Goal: Task Accomplishment & Management: Use online tool/utility

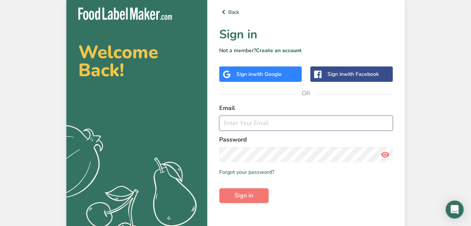
type input "[EMAIL_ADDRESS][DOMAIN_NAME]"
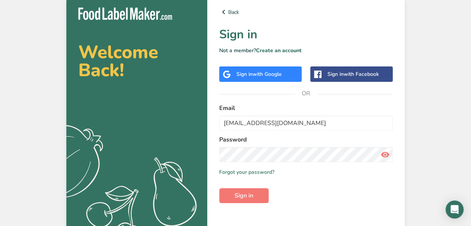
click at [243, 203] on div "Back Sign in Not a member? Create an account Sign in with Google Sign in with F…" at bounding box center [306, 120] width 198 height 249
click at [244, 198] on span "Sign in" at bounding box center [244, 195] width 19 height 9
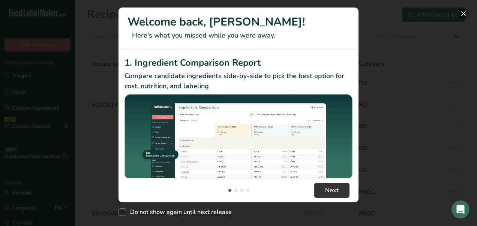
click at [463, 12] on button "New Features" at bounding box center [463, 13] width 12 height 12
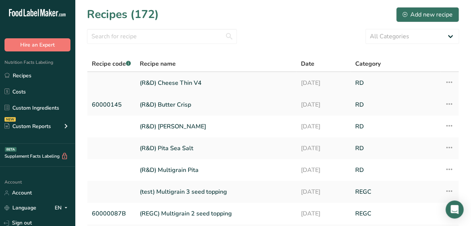
click at [179, 79] on link "(R&D) Cheese Thin V4" at bounding box center [216, 83] width 152 height 16
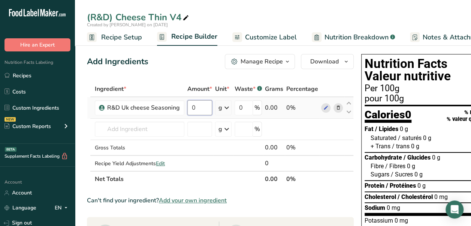
click at [194, 106] on input "0" at bounding box center [199, 107] width 25 height 15
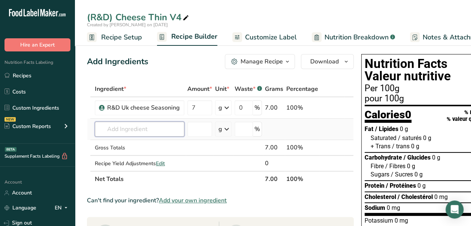
click at [165, 125] on div "Ingredient * Amount * Unit * Waste * .a-a{fill:#347362;}.b-a{fill:#fff;} Grams …" at bounding box center [220, 134] width 267 height 106
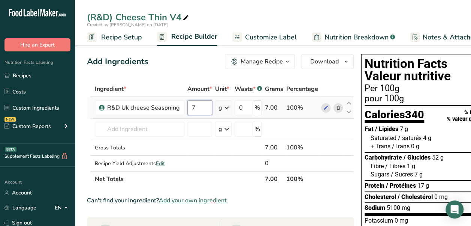
click at [202, 105] on input "7" at bounding box center [199, 107] width 25 height 15
type input "7.13"
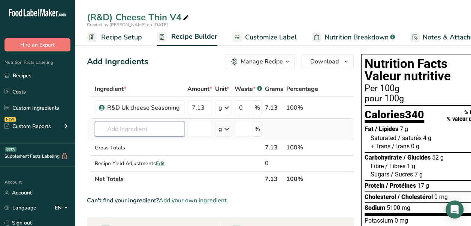
click at [152, 126] on div "Ingredient * Amount * Unit * Waste * .a-a{fill:#347362;}.b-a{fill:#fff;} Grams …" at bounding box center [220, 134] width 267 height 106
type input "73"
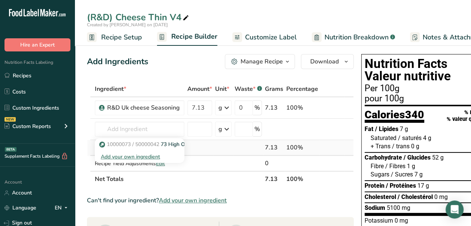
click at [137, 143] on span "10000073 / 50000042" at bounding box center [133, 144] width 52 height 7
type input "73 High Oleic Sunflower Oil"
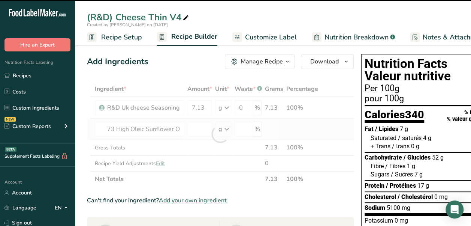
type input "0"
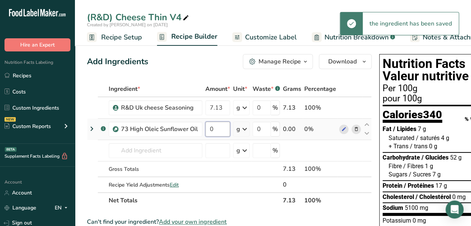
click at [214, 125] on input "0" at bounding box center [217, 128] width 25 height 15
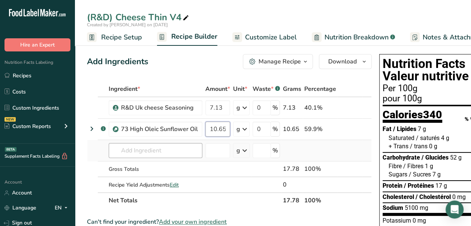
type input "10.65"
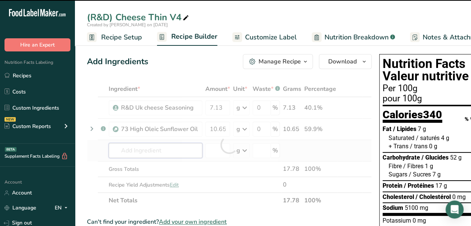
click at [150, 149] on div "Ingredient * Amount * Unit * Waste * .a-a{fill:#347362;}.b-a{fill:#fff;} Grams …" at bounding box center [229, 144] width 285 height 127
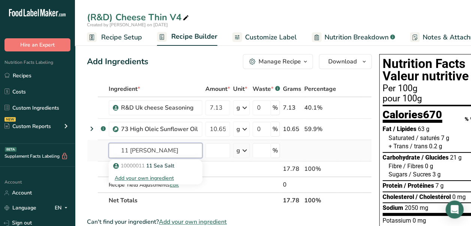
type input "11 [PERSON_NAME]"
drag, startPoint x: 163, startPoint y: 171, endPoint x: 167, endPoint y: 168, distance: 5.1
click at [167, 168] on div "10000011 11 Sea Salt Add your own ingredient" at bounding box center [156, 171] width 94 height 25
click at [167, 168] on p "10000011 11 Sea Salt" at bounding box center [145, 166] width 60 height 8
type input "11 Sea Salt"
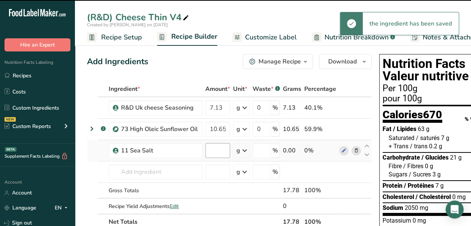
type input "0"
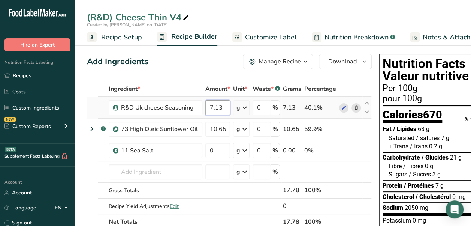
click at [224, 104] on input "7.13" at bounding box center [217, 107] width 25 height 15
type input "7.14"
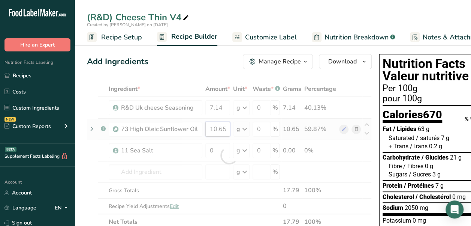
click at [223, 130] on div "Ingredient * Amount * Unit * Waste * .a-a{fill:#347362;}.b-a{fill:#fff;} Grams …" at bounding box center [229, 155] width 285 height 148
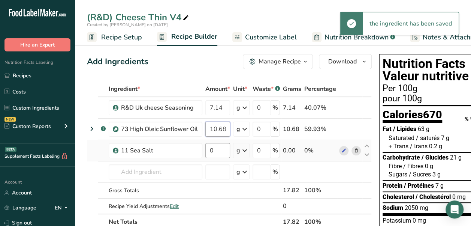
type input "10.68"
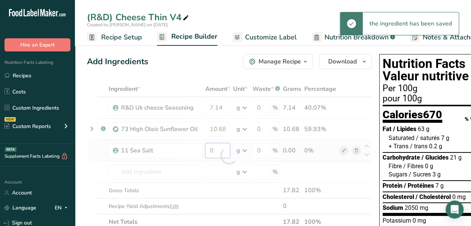
click at [223, 147] on div "Ingredient * Amount * Unit * Waste * .a-a{fill:#347362;}.b-a{fill:#fff;} Grams …" at bounding box center [229, 155] width 285 height 148
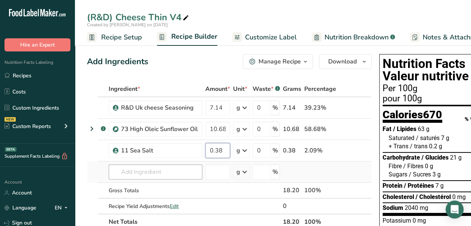
type input "0.38"
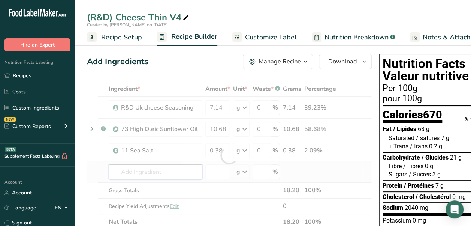
click at [159, 166] on div "Ingredient * Amount * Unit * Waste * .a-a{fill:#347362;}.b-a{fill:#fff;} Grams …" at bounding box center [229, 155] width 285 height 148
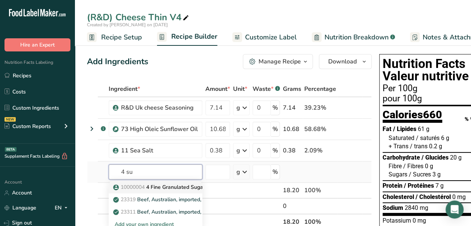
type input "4 su"
click at [161, 189] on p "10000004 4 Fine Granulated Sugar" at bounding box center [160, 187] width 90 height 8
type input "4 Fine Granulated Sugar"
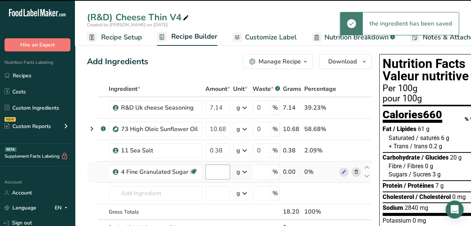
type input "0"
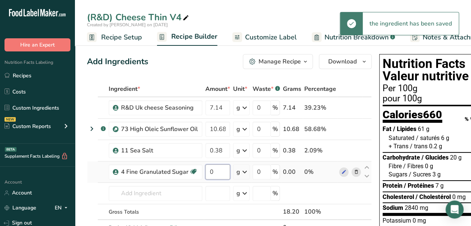
click at [217, 172] on input "0" at bounding box center [217, 171] width 25 height 15
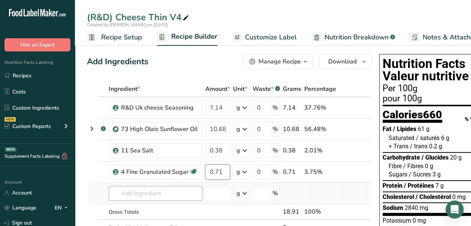
type input "0.71"
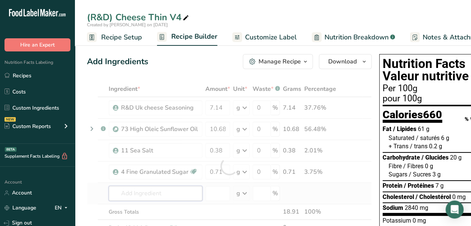
click at [118, 189] on div "Ingredient * Amount * Unit * Waste * .a-a{fill:#347362;}.b-a{fill:#fff;} Grams …" at bounding box center [229, 166] width 285 height 170
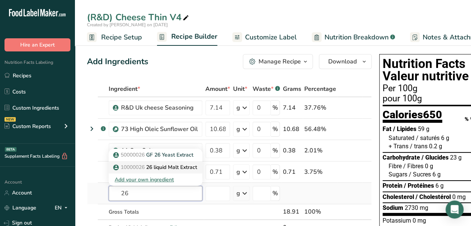
type input "26"
click at [177, 163] on p "10000026 26 liquid Malt Extract" at bounding box center [156, 167] width 82 height 8
type input "26 liquid Malt Extract"
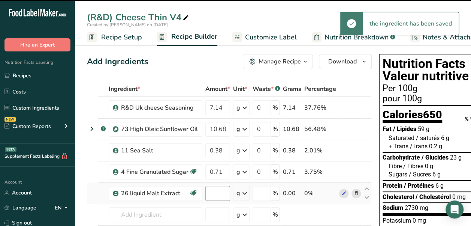
type input "0"
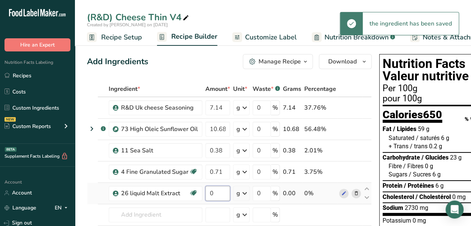
click at [220, 192] on input "0" at bounding box center [217, 193] width 25 height 15
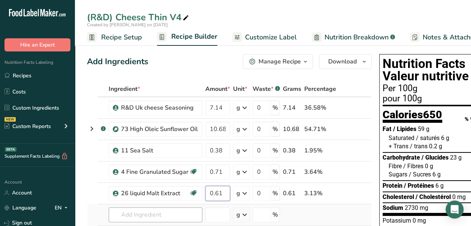
type input "0.61"
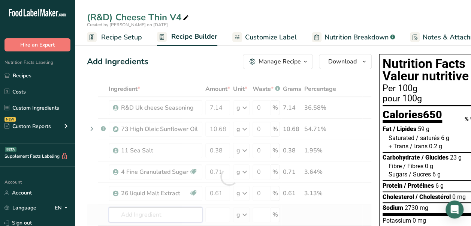
click at [177, 209] on div "Ingredient * Amount * Unit * Waste * .a-a{fill:#347362;}.b-a{fill:#fff;} Grams …" at bounding box center [229, 176] width 285 height 191
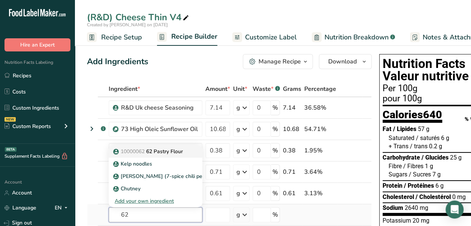
type input "62"
click at [174, 155] on link "10000062 62 Pastry Flour" at bounding box center [156, 151] width 94 height 12
type input "62 Pastry Flour"
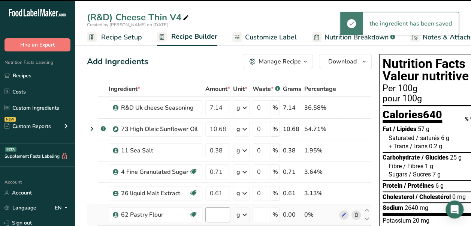
type input "0"
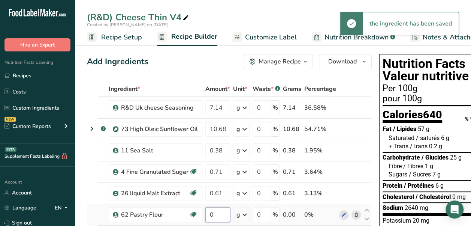
click at [218, 216] on input "0" at bounding box center [217, 214] width 25 height 15
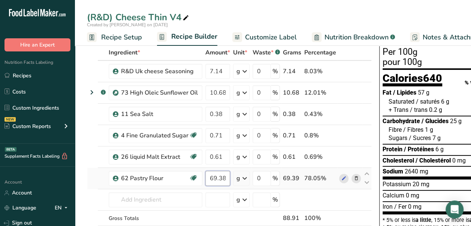
scroll to position [37, 0]
type input "69.389997"
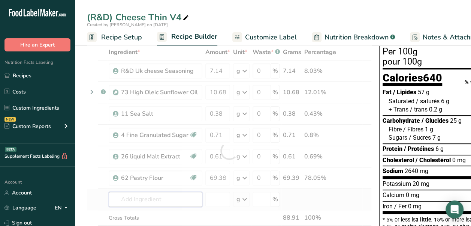
click at [166, 201] on div "Ingredient * Amount * Unit * Waste * .a-a{fill:#347362;}.b-a{fill:#fff;} Grams …" at bounding box center [229, 150] width 285 height 213
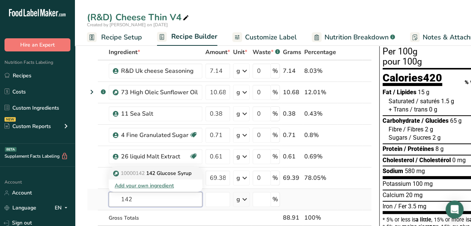
type input "142"
click at [177, 172] on p "10000142 142 Glucose Syrup" at bounding box center [153, 173] width 77 height 8
type input "142 Glucose Syrup"
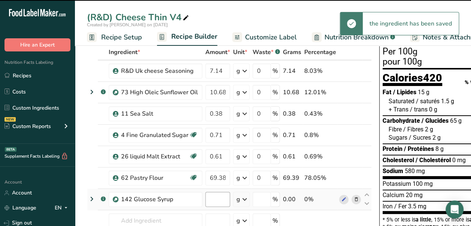
type input "0"
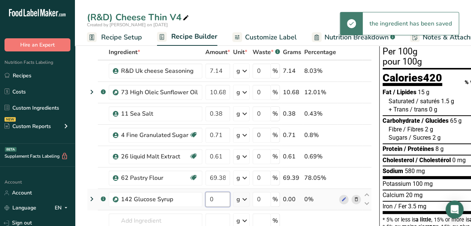
click at [221, 200] on input "0" at bounding box center [217, 199] width 25 height 15
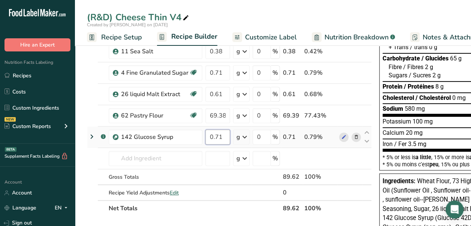
scroll to position [100, 0]
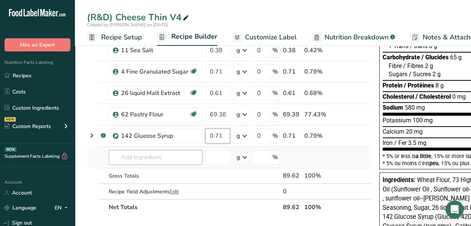
type input "0.71"
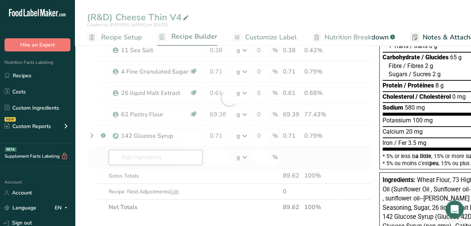
click at [167, 157] on div "Ingredient * Amount * Unit * Waste * .a-a{fill:#347362;}.b-a{fill:#fff;} Grams …" at bounding box center [229, 98] width 285 height 234
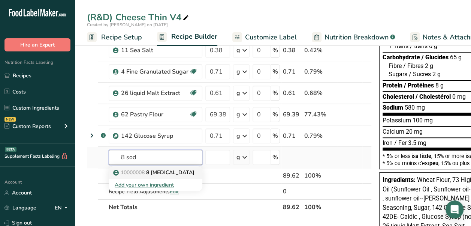
type input "8 sod"
click at [183, 169] on p "10000008 8 [MEDICAL_DATA]" at bounding box center [155, 172] width 80 height 8
type input "8 [MEDICAL_DATA]"
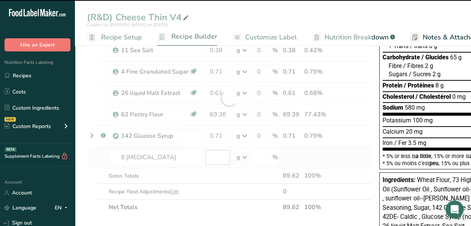
type input "0"
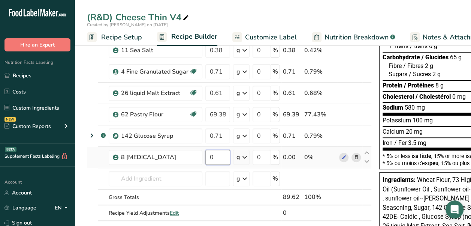
click at [228, 154] on input "0" at bounding box center [217, 157] width 25 height 15
type input "0.31"
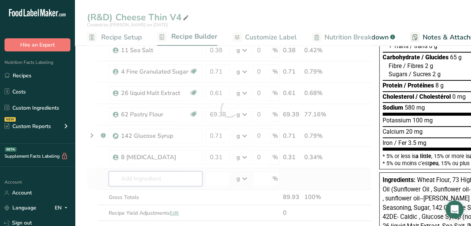
click at [177, 175] on div "Ingredient * Amount * Unit * Waste * .a-a{fill:#347362;}.b-a{fill:#fff;} Grams …" at bounding box center [229, 108] width 285 height 255
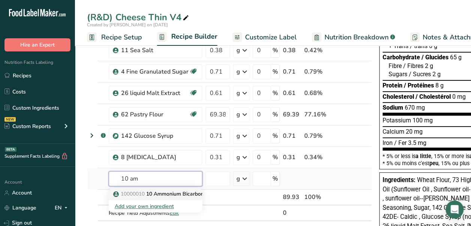
type input "10 am"
click at [183, 195] on p "10000010 10 Ammonium Bicarbonate" at bounding box center [163, 194] width 97 height 8
type input "10 Ammonium Bicarbonate"
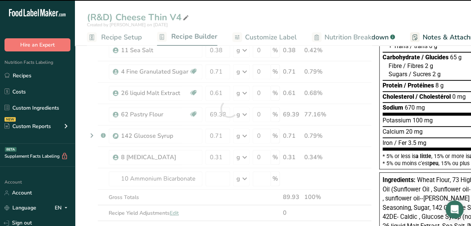
type input "0"
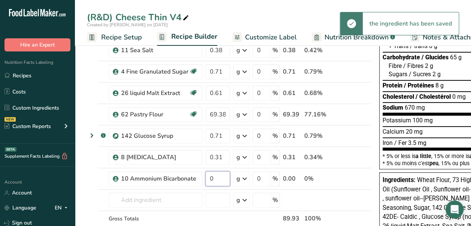
click at [214, 177] on input "0" at bounding box center [217, 178] width 25 height 15
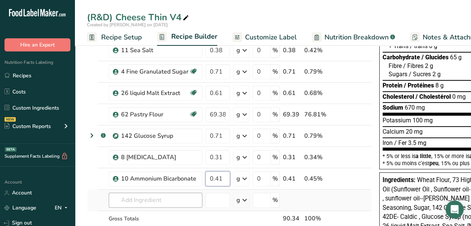
type input "0.41"
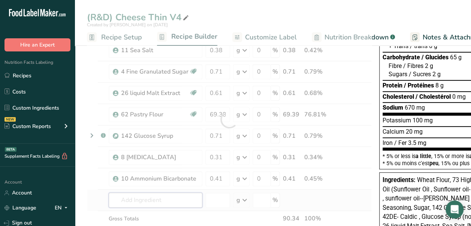
click at [183, 196] on div "Ingredient * Amount * Unit * Waste * .a-a{fill:#347362;}.b-a{fill:#fff;} Grams …" at bounding box center [229, 119] width 285 height 277
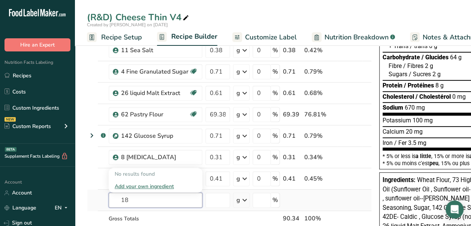
type input "1"
type input "o"
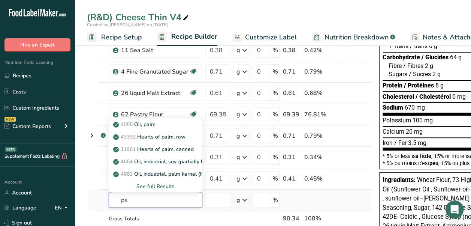
type input "p"
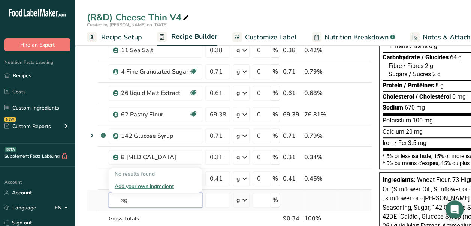
type input "s"
type input "P"
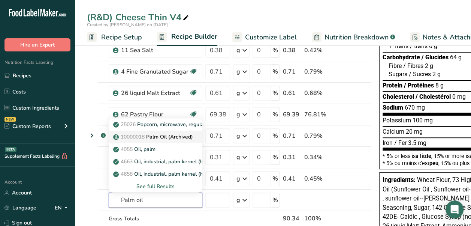
type input "Palm oil"
click at [182, 130] on link "10000018 Palm Oil (Archived)" at bounding box center [156, 136] width 94 height 12
type input "Palm Oil (Archived)"
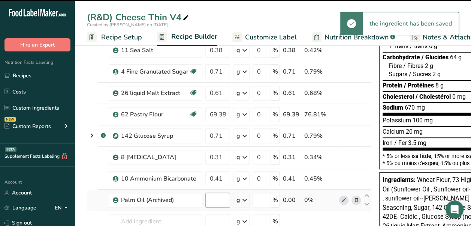
type input "0"
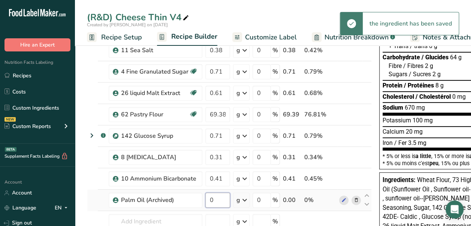
click at [218, 198] on input "0" at bounding box center [217, 199] width 25 height 15
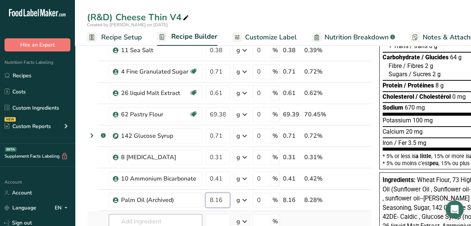
type input "8.16"
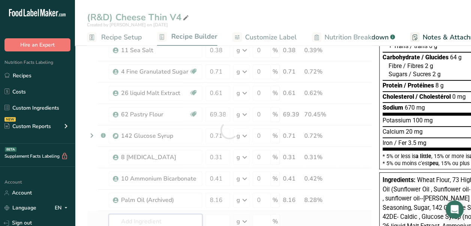
click at [186, 216] on div "Ingredient * Amount * Unit * Waste * .a-a{fill:#347362;}.b-a{fill:#fff;} Grams …" at bounding box center [229, 130] width 285 height 298
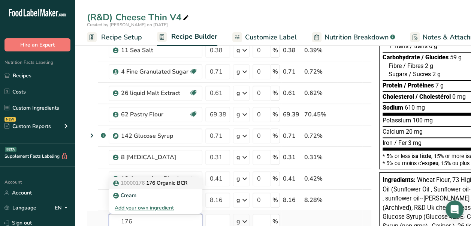
type input "176"
click at [170, 183] on p "10000176 176 Organic BCR" at bounding box center [151, 183] width 73 height 8
type input "176 Organic BCR"
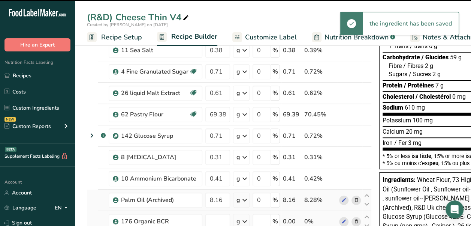
type input "0"
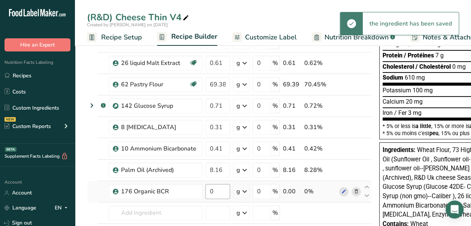
scroll to position [130, 0]
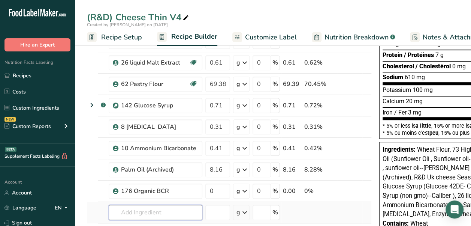
click at [182, 215] on input "text" at bounding box center [156, 212] width 94 height 15
type input "112"
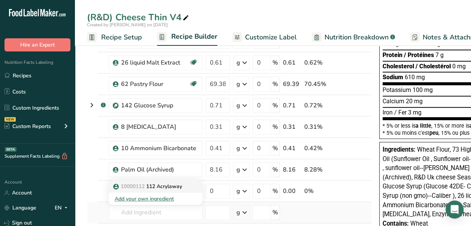
click at [182, 187] on p "10000112 112 Acrylaway" at bounding box center [148, 186] width 67 height 8
type input "112 Acrylaway"
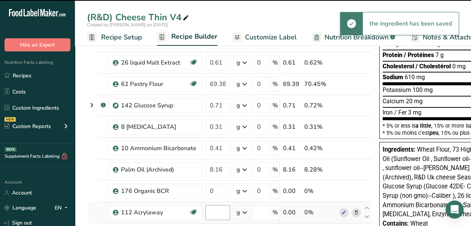
type input "0"
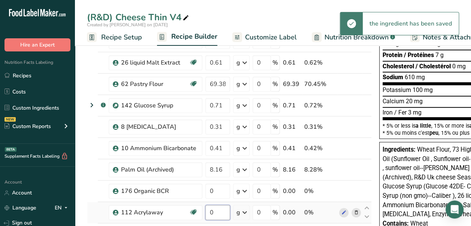
click at [222, 209] on input "0" at bounding box center [217, 212] width 25 height 15
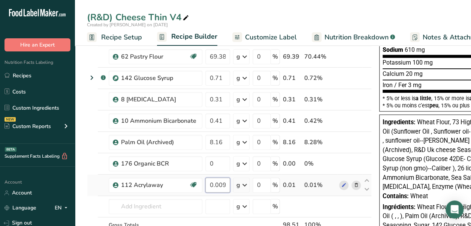
scroll to position [171, 0]
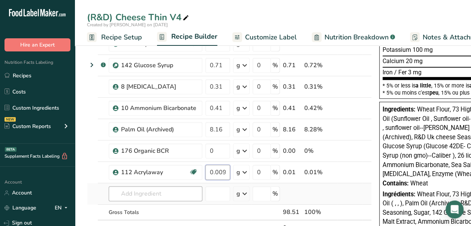
type input "0.009998"
click at [175, 192] on div "Ingredient * Amount * Unit * Waste * .a-a{fill:#347362;}.b-a{fill:#fff;} Grams …" at bounding box center [229, 80] width 285 height 341
type input "5"
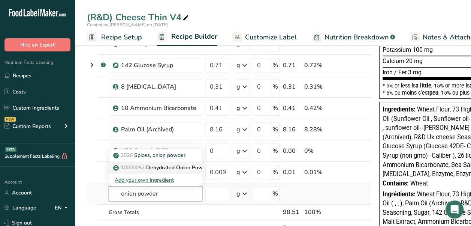
type input "onion powder"
click at [180, 168] on p "10000052 Dehydrated Onion Powder (Archived)" at bounding box center [176, 167] width 122 height 8
type input "Dehydrated Onion Powder (Archived)"
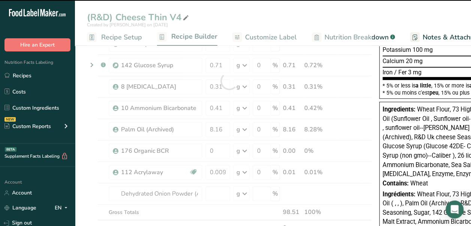
type input "0"
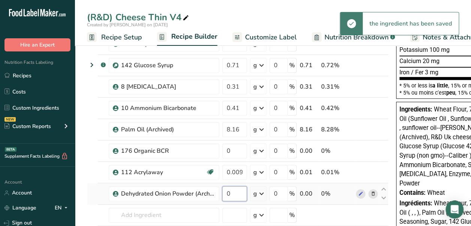
click at [238, 189] on input "0" at bounding box center [234, 193] width 25 height 15
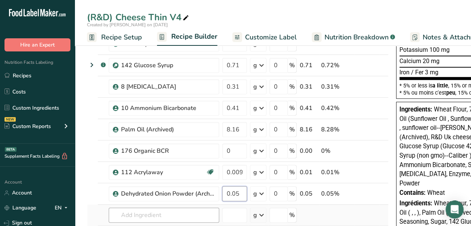
type input "0.05"
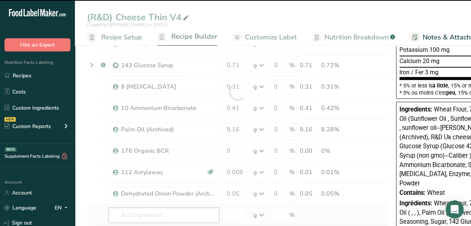
click at [192, 212] on div "Ingredient * Amount * Unit * Waste * .a-a{fill:#347362;}.b-a{fill:#fff;} Grams …" at bounding box center [238, 91] width 302 height 362
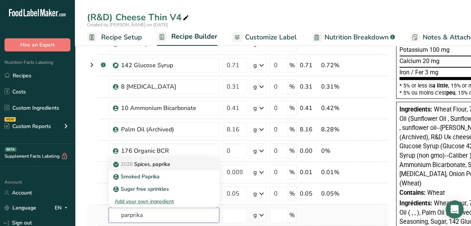
type input "parprika"
click at [186, 165] on div "2028 Spices, paprika" at bounding box center [158, 164] width 87 height 8
type input "Spices, paprika"
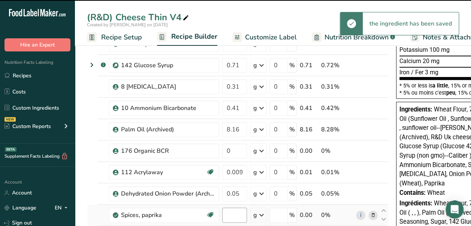
type input "0"
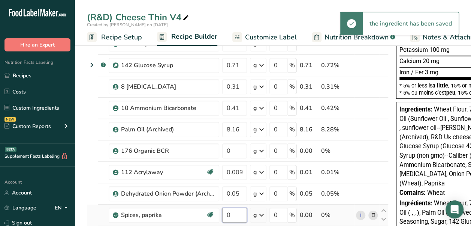
click at [232, 211] on input "0" at bounding box center [234, 214] width 25 height 15
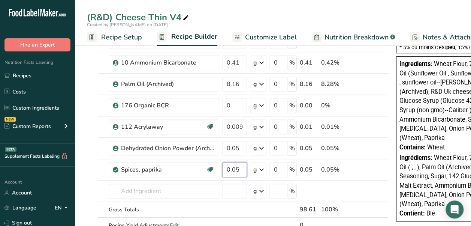
scroll to position [216, 0]
type input "0.05"
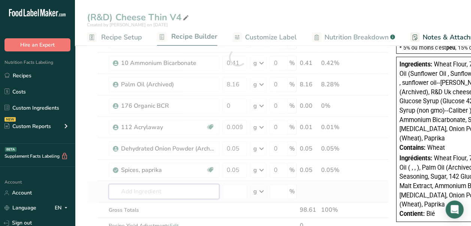
click at [158, 186] on div "Ingredient * Amount * Unit * Waste * .a-a{fill:#347362;}.b-a{fill:#fff;} Grams …" at bounding box center [238, 57] width 302 height 384
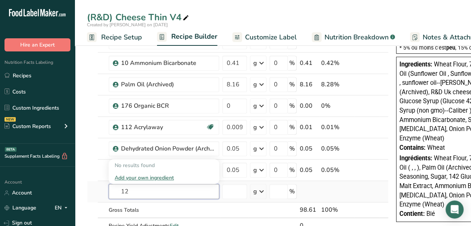
type input "1"
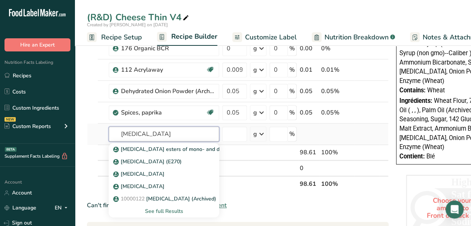
scroll to position [273, 0]
type input "[MEDICAL_DATA]"
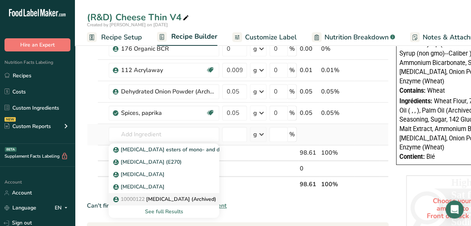
click at [161, 200] on p "10000122 [MEDICAL_DATA] (Archived)" at bounding box center [166, 199] width 102 height 8
type input "[MEDICAL_DATA] (Archived)"
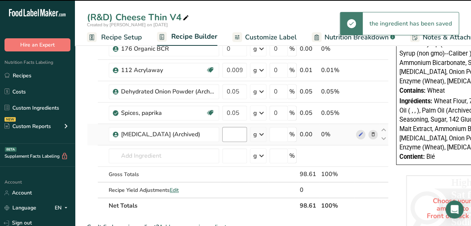
type input "0"
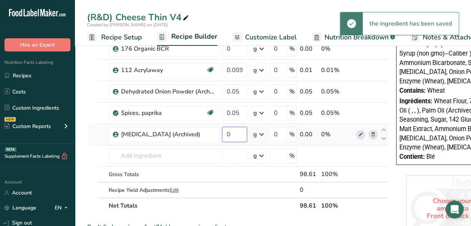
click at [235, 136] on input "0" at bounding box center [234, 134] width 25 height 15
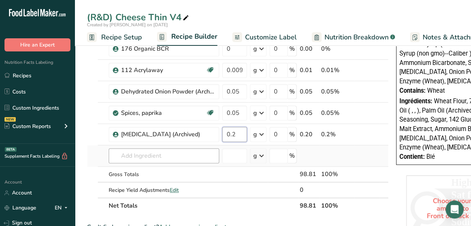
type input "0.2"
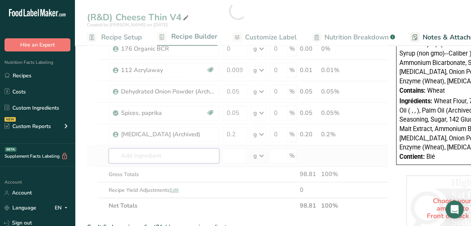
click at [197, 150] on div "Ingredient * Amount * Unit * Waste * .a-a{fill:#347362;}.b-a{fill:#fff;} Grams …" at bounding box center [238, 10] width 302 height 405
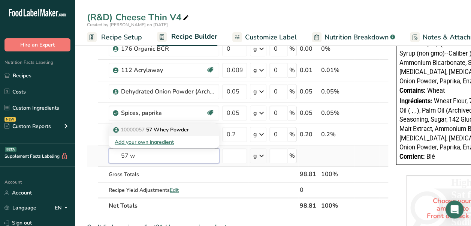
type input "57 w"
click at [189, 132] on link "10000057 57 Whey Powder" at bounding box center [164, 129] width 111 height 12
type input "57 Whey Powder"
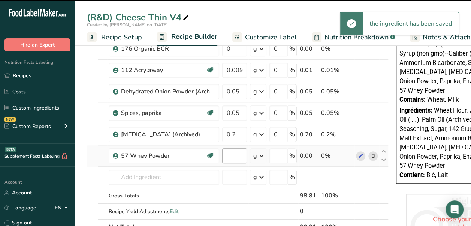
type input "0"
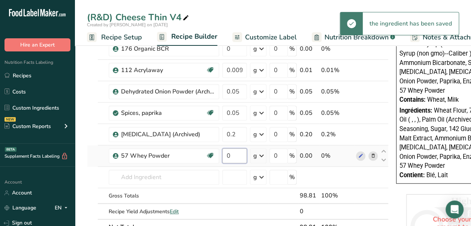
click at [239, 154] on input "0" at bounding box center [234, 155] width 25 height 15
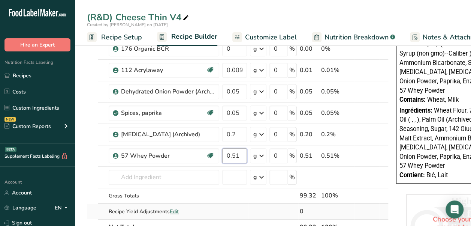
type input "0.51"
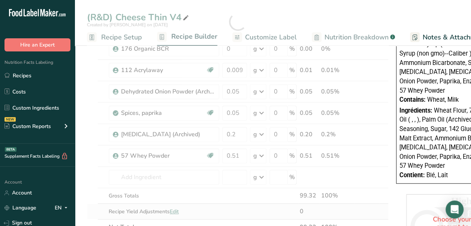
click at [239, 202] on div "Ingredient * Amount * Unit * Waste * .a-a{fill:#347362;}.b-a{fill:#fff;} Grams …" at bounding box center [238, 21] width 302 height 426
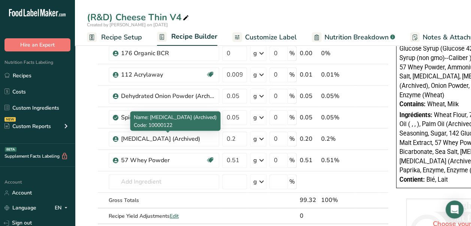
scroll to position [268, 0]
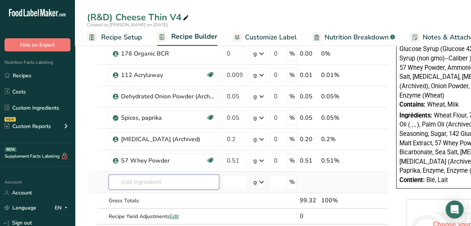
click at [172, 176] on input "text" at bounding box center [164, 181] width 111 height 15
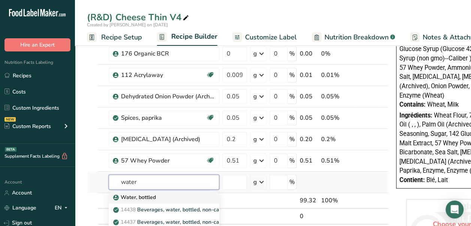
type input "water"
click at [193, 198] on div "Water, bottled" at bounding box center [158, 197] width 87 height 8
type input "Water, bottled"
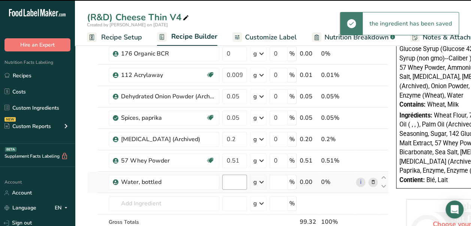
type input "0"
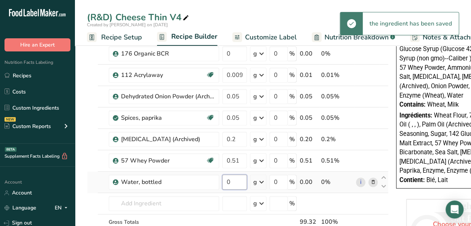
click at [237, 181] on input "0" at bounding box center [234, 181] width 25 height 15
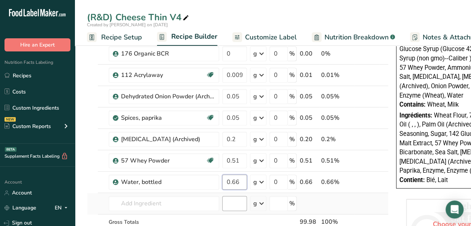
type input "0.66"
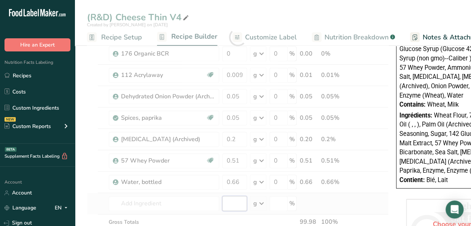
click at [229, 201] on div "Ingredient * Amount * Unit * Waste * .a-a{fill:#347362;}.b-a{fill:#fff;} Grams …" at bounding box center [238, 37] width 302 height 448
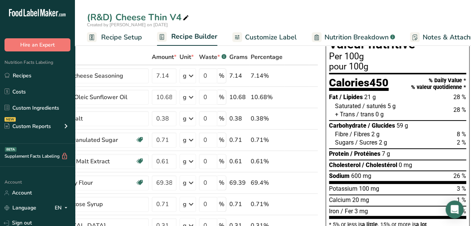
scroll to position [31, 0]
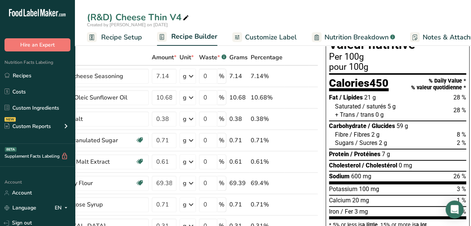
type input "0.000008"
click at [111, 36] on span "Recipe Setup" at bounding box center [121, 37] width 41 height 10
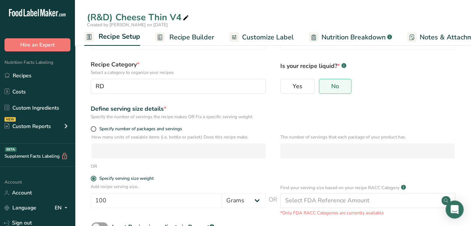
scroll to position [85, 0]
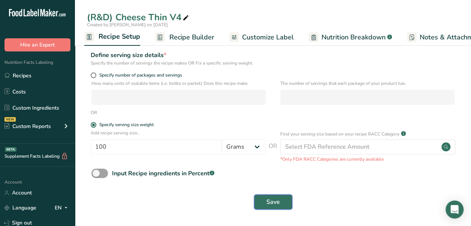
click at [271, 202] on span "Save" at bounding box center [273, 201] width 13 height 9
